Goal: Find specific page/section

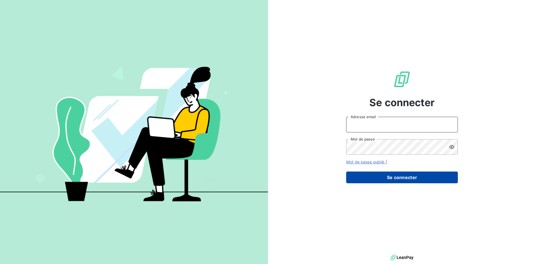
type input "[EMAIL_ADDRESS][DOMAIN_NAME]"
click at [384, 177] on button "Se connecter" at bounding box center [402, 177] width 112 height 12
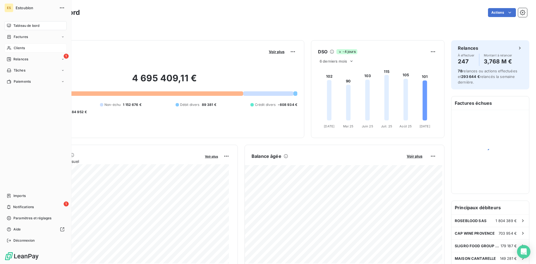
click at [13, 51] on div "Clients" at bounding box center [35, 48] width 62 height 9
click at [17, 49] on span "Clients" at bounding box center [19, 48] width 11 height 5
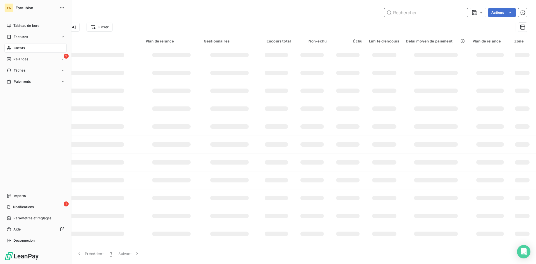
click at [417, 13] on input "text" at bounding box center [426, 12] width 84 height 9
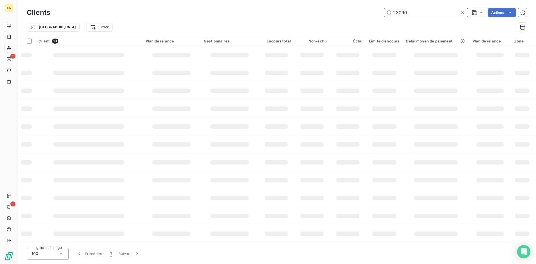
type input "23090"
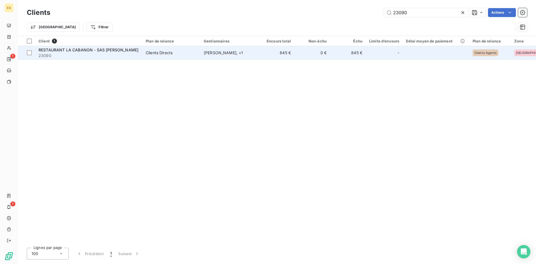
click at [125, 59] on td "RESTAURANT LA CABANON - SAS [PERSON_NAME] 23090" at bounding box center [88, 52] width 107 height 13
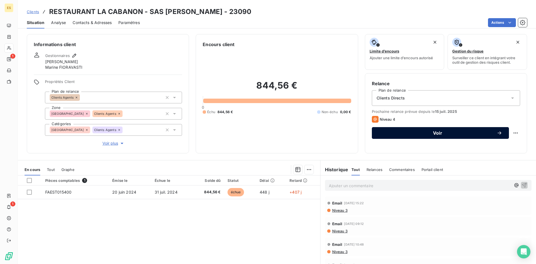
click at [394, 133] on span "Voir" at bounding box center [438, 133] width 118 height 4
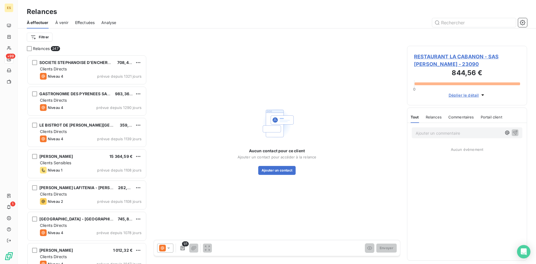
scroll to position [205, 116]
